Goal: Information Seeking & Learning: Learn about a topic

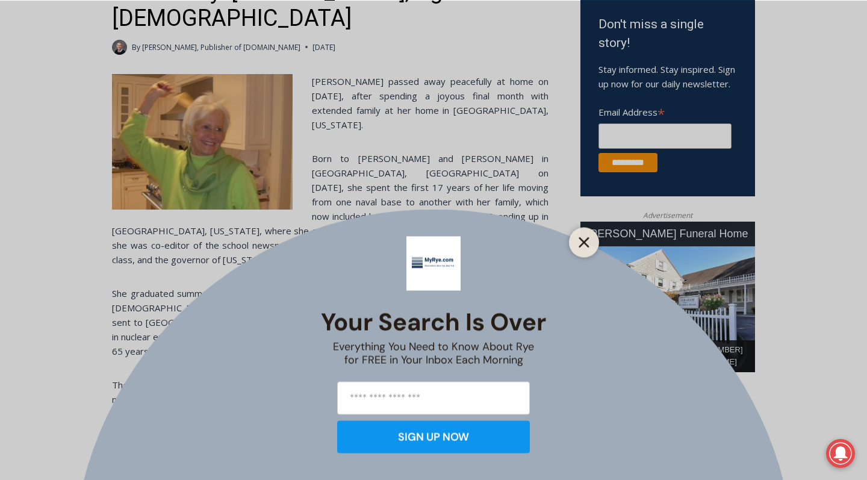
click at [580, 242] on icon "Close" at bounding box center [584, 242] width 11 height 11
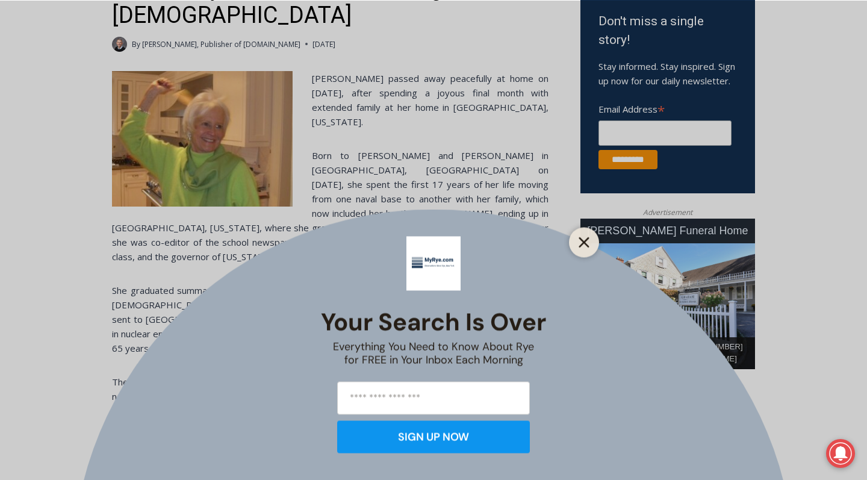
click at [585, 237] on icon "Close" at bounding box center [584, 242] width 11 height 11
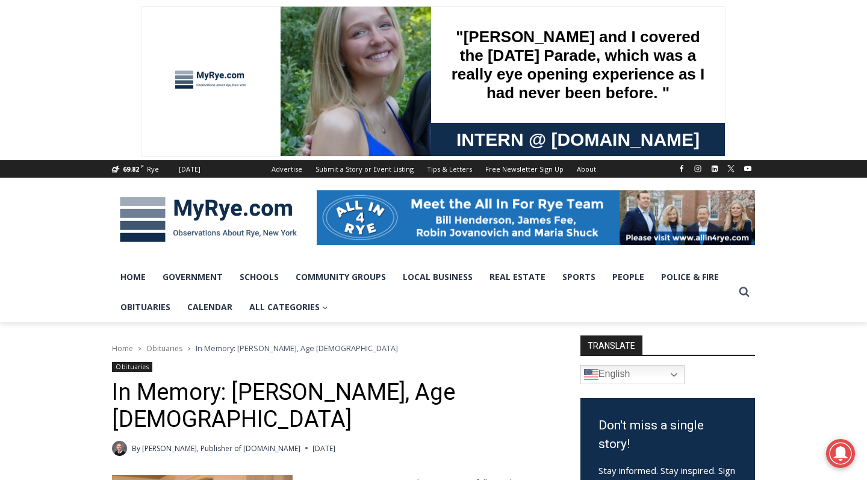
scroll to position [0, 0]
click at [207, 251] on img at bounding box center [208, 219] width 193 height 63
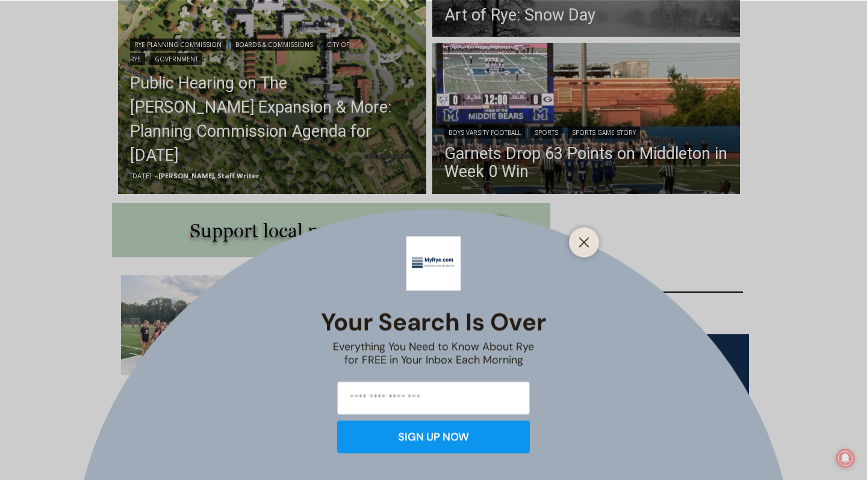
scroll to position [452, 0]
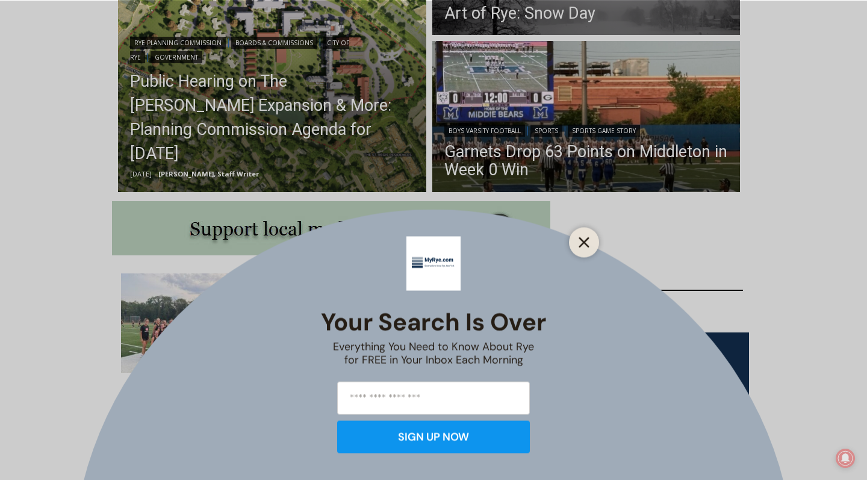
click at [580, 235] on button "Close" at bounding box center [584, 242] width 17 height 17
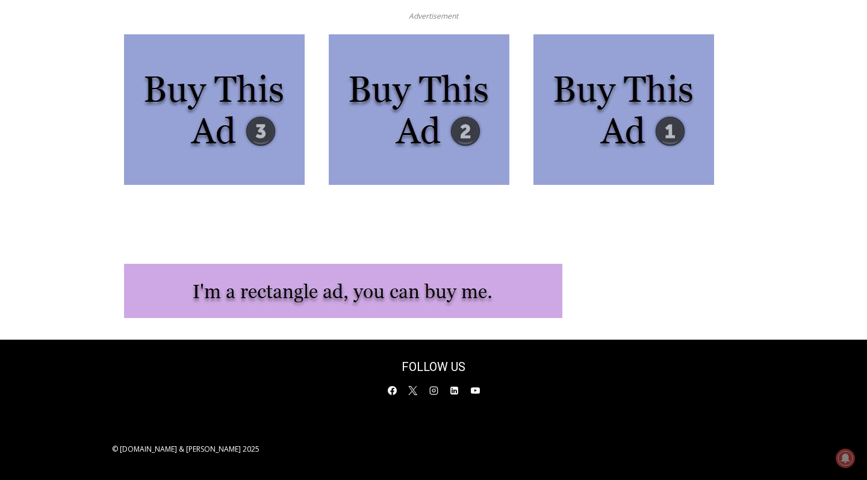
scroll to position [3455, 0]
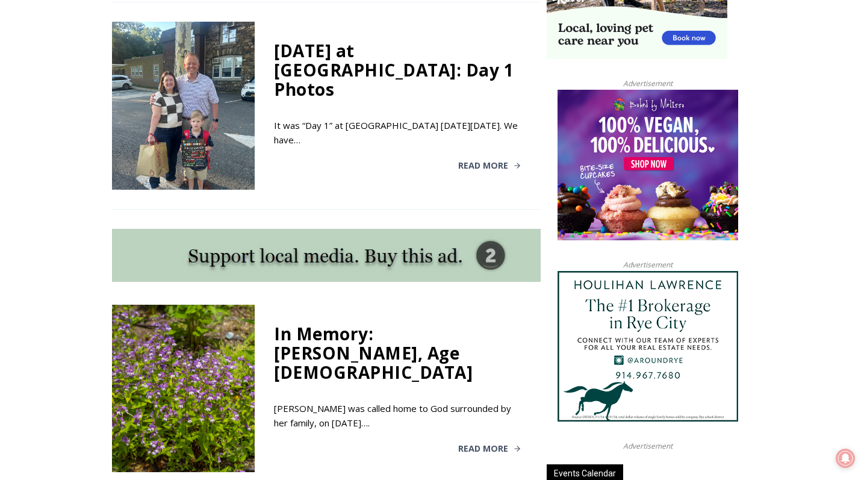
scroll to position [943, 0]
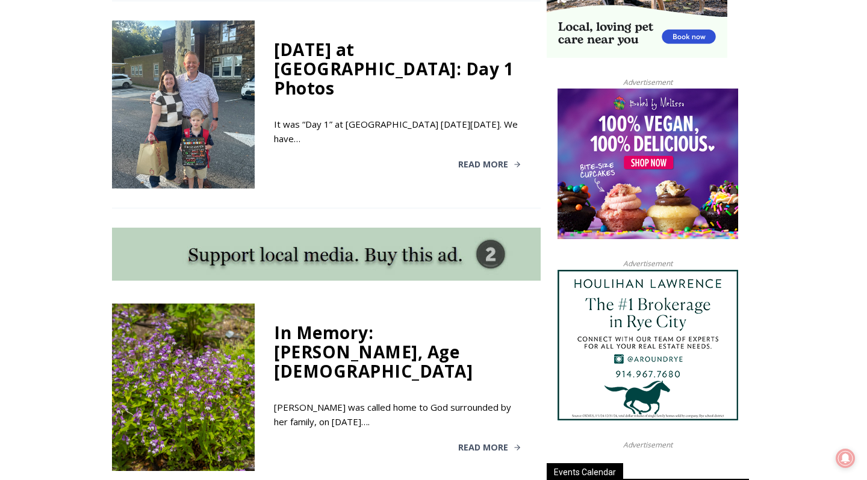
click at [332, 98] on div "[DATE] at [GEOGRAPHIC_DATA]: Day 1 Photos" at bounding box center [397, 69] width 247 height 58
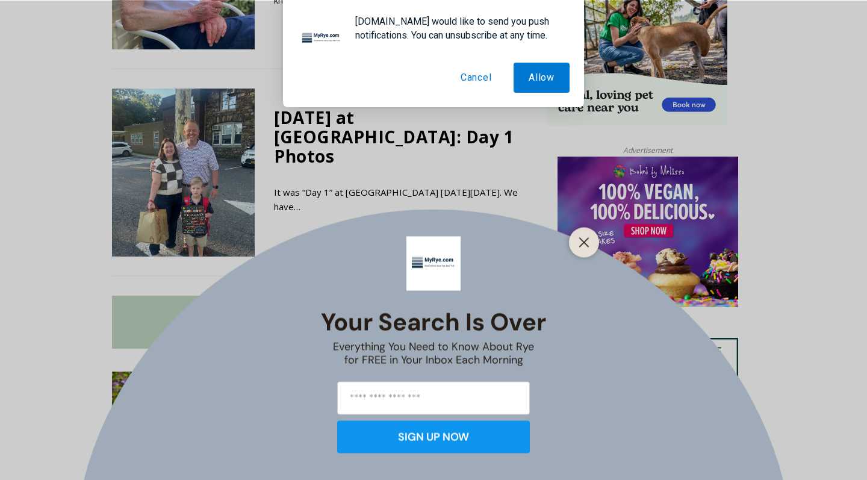
click at [456, 80] on button "Cancel" at bounding box center [476, 78] width 61 height 30
